Goal: Task Accomplishment & Management: Manage account settings

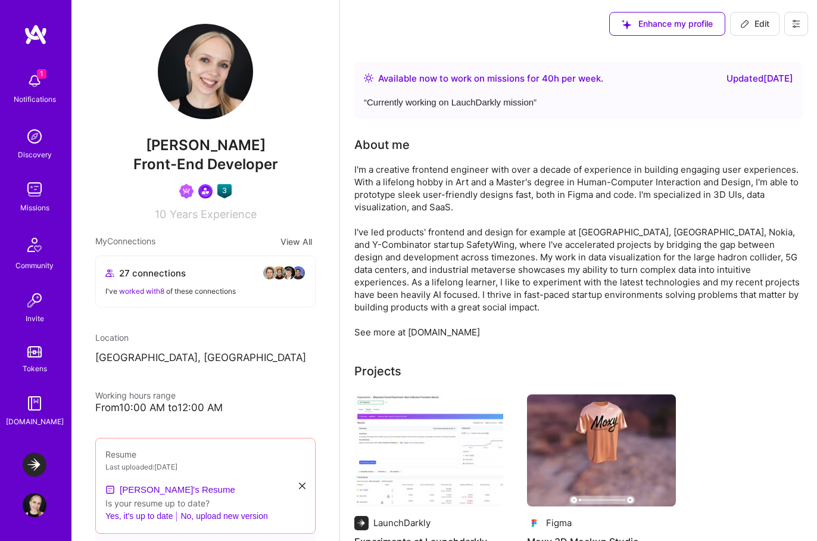
click at [752, 21] on span "Edit" at bounding box center [754, 24] width 29 height 12
select select "US"
select select "Right Now"
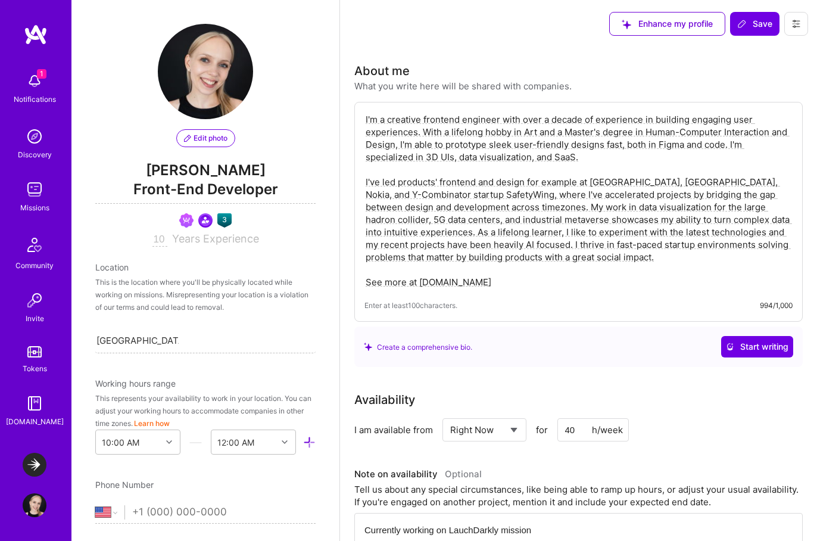
click at [209, 130] on button "Edit photo" at bounding box center [205, 138] width 59 height 18
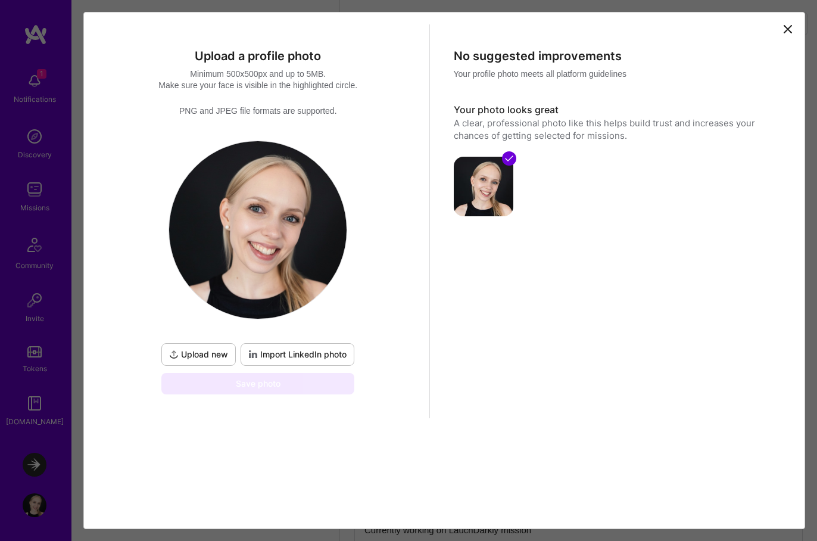
click at [200, 347] on button "Upload new" at bounding box center [198, 354] width 74 height 23
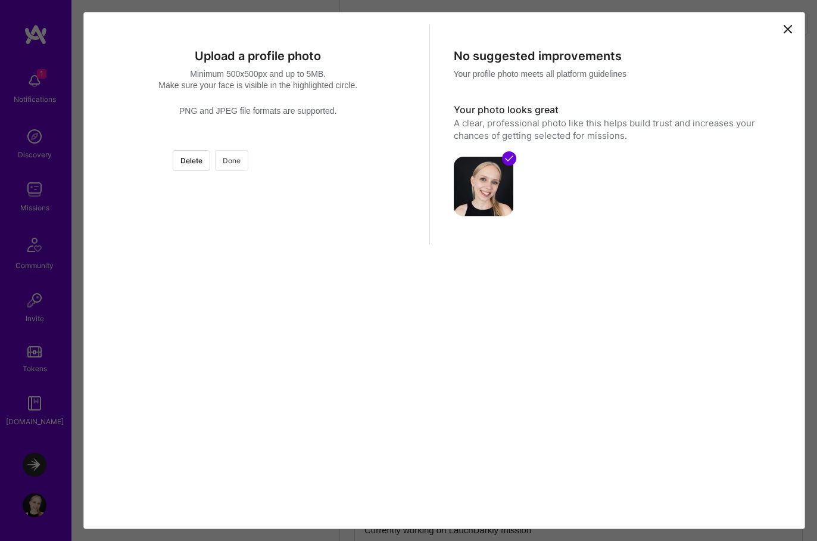
click at [248, 168] on button "Done" at bounding box center [231, 160] width 33 height 21
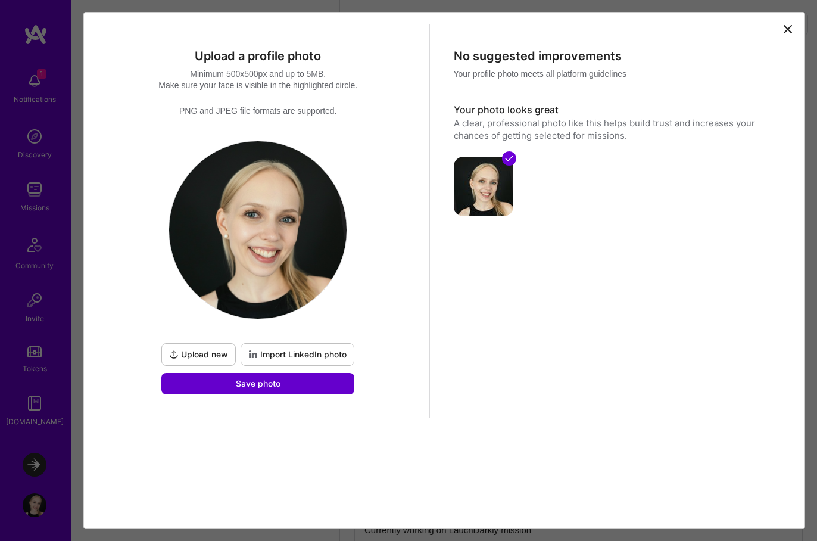
click at [248, 379] on span "Save photo" at bounding box center [258, 384] width 45 height 12
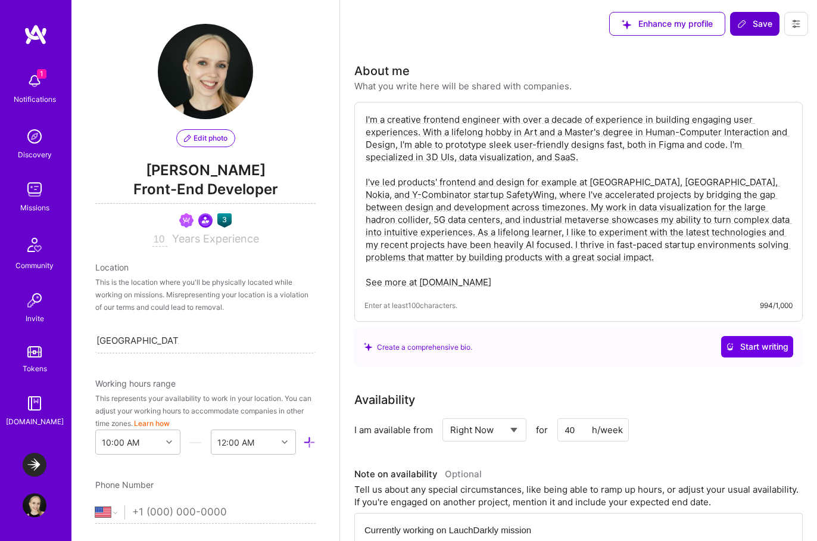
click at [759, 18] on span "Save" at bounding box center [754, 24] width 35 height 12
